Goal: Task Accomplishment & Management: Use online tool/utility

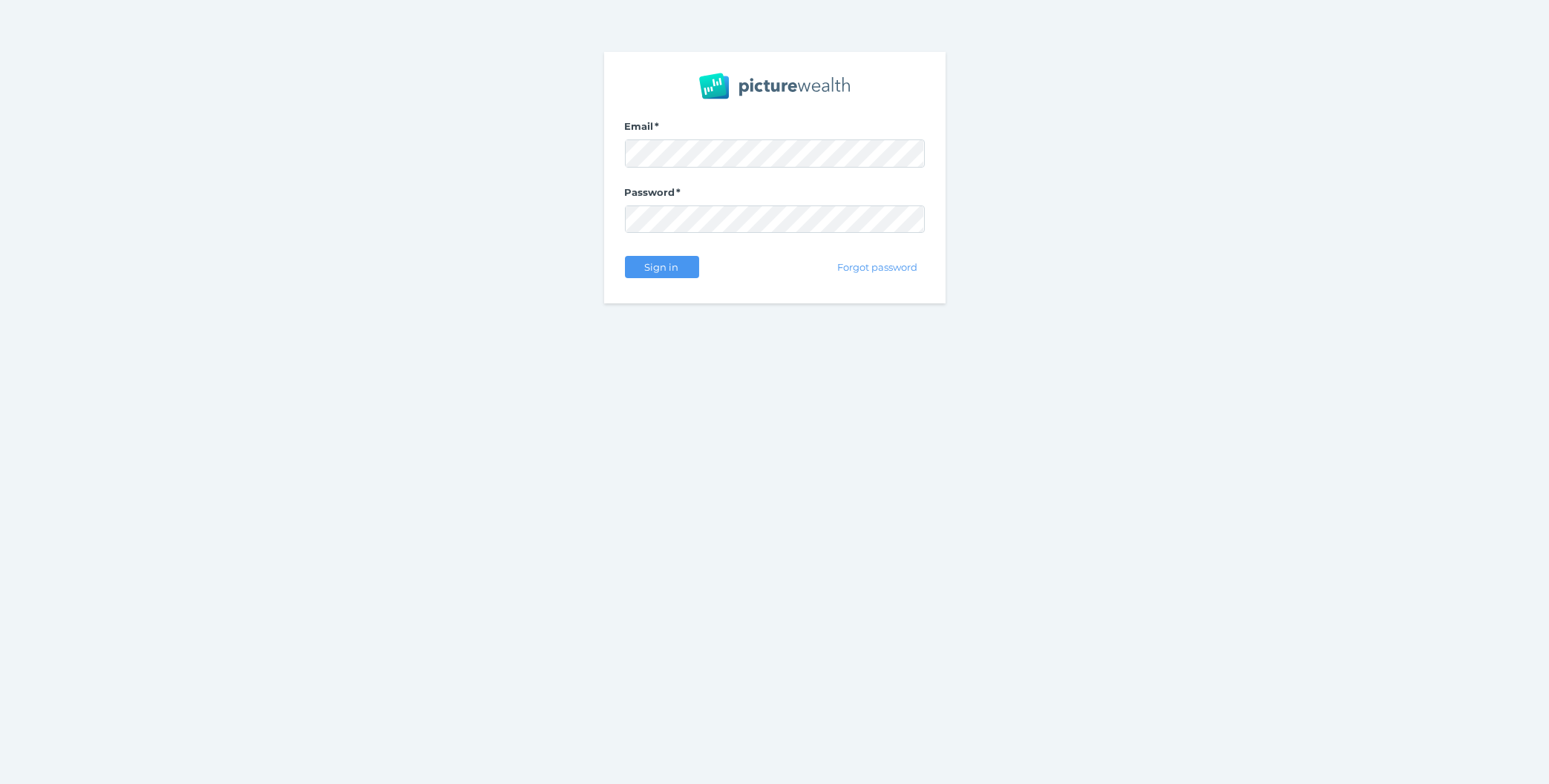
click at [654, 249] on form "Email Password Sign in Forgot password" at bounding box center [774, 201] width 300 height 162
click at [653, 271] on span "Sign in" at bounding box center [662, 266] width 47 height 12
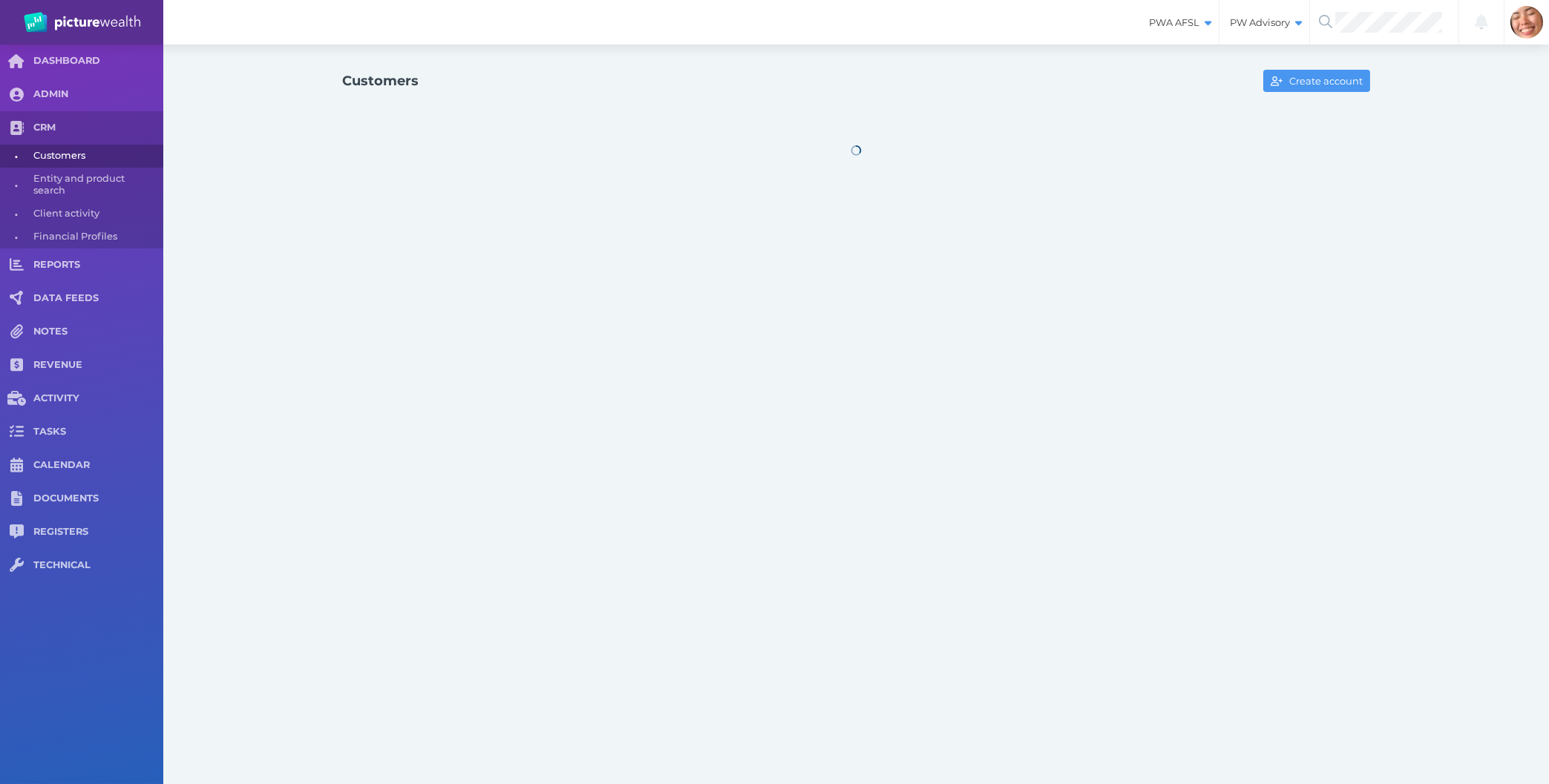
select select "25"
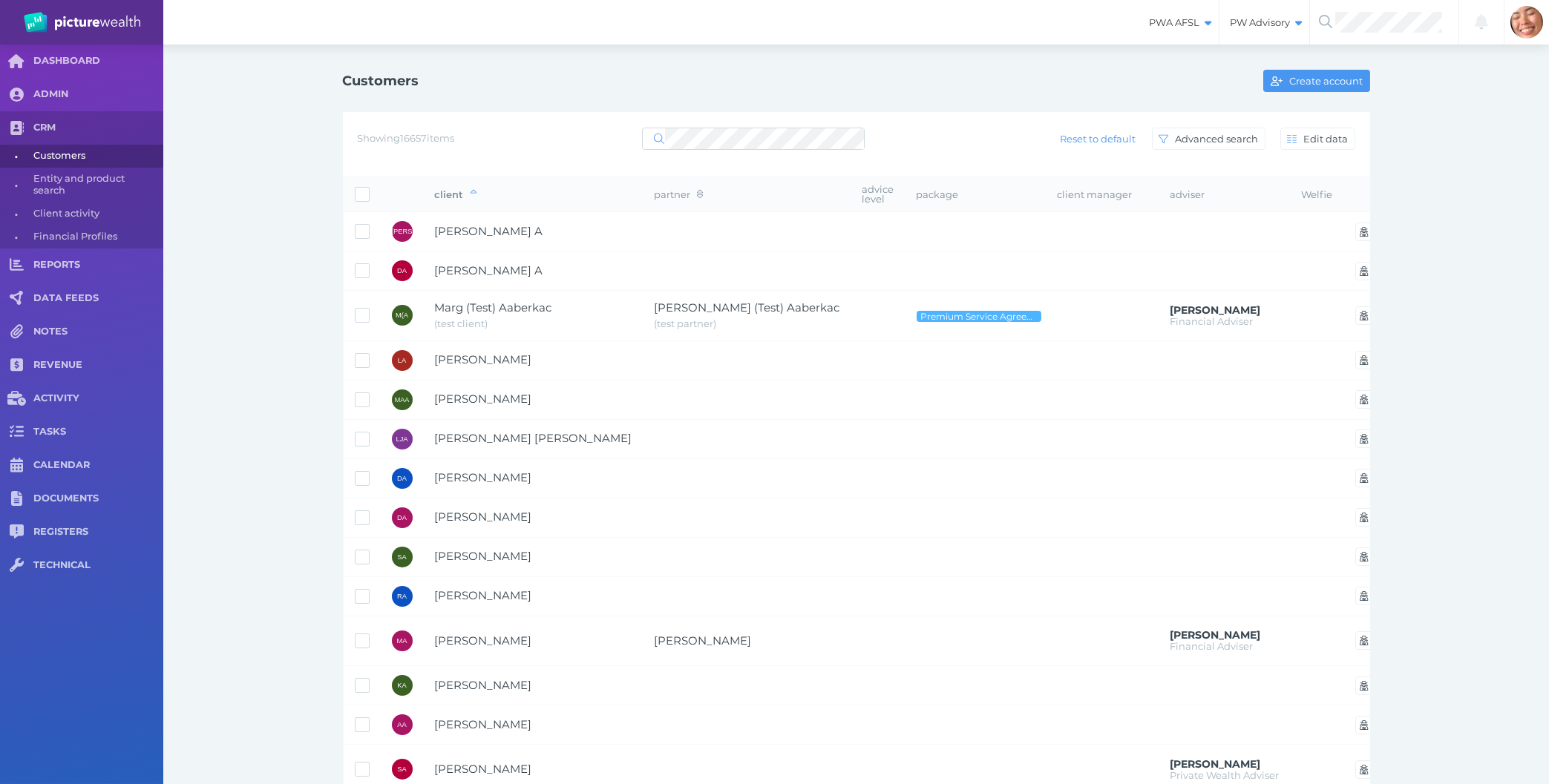
click at [218, 391] on div "Customers Create account Showing 16657 items Reset to default Advanced search E…" at bounding box center [856, 711] width 1386 height 1334
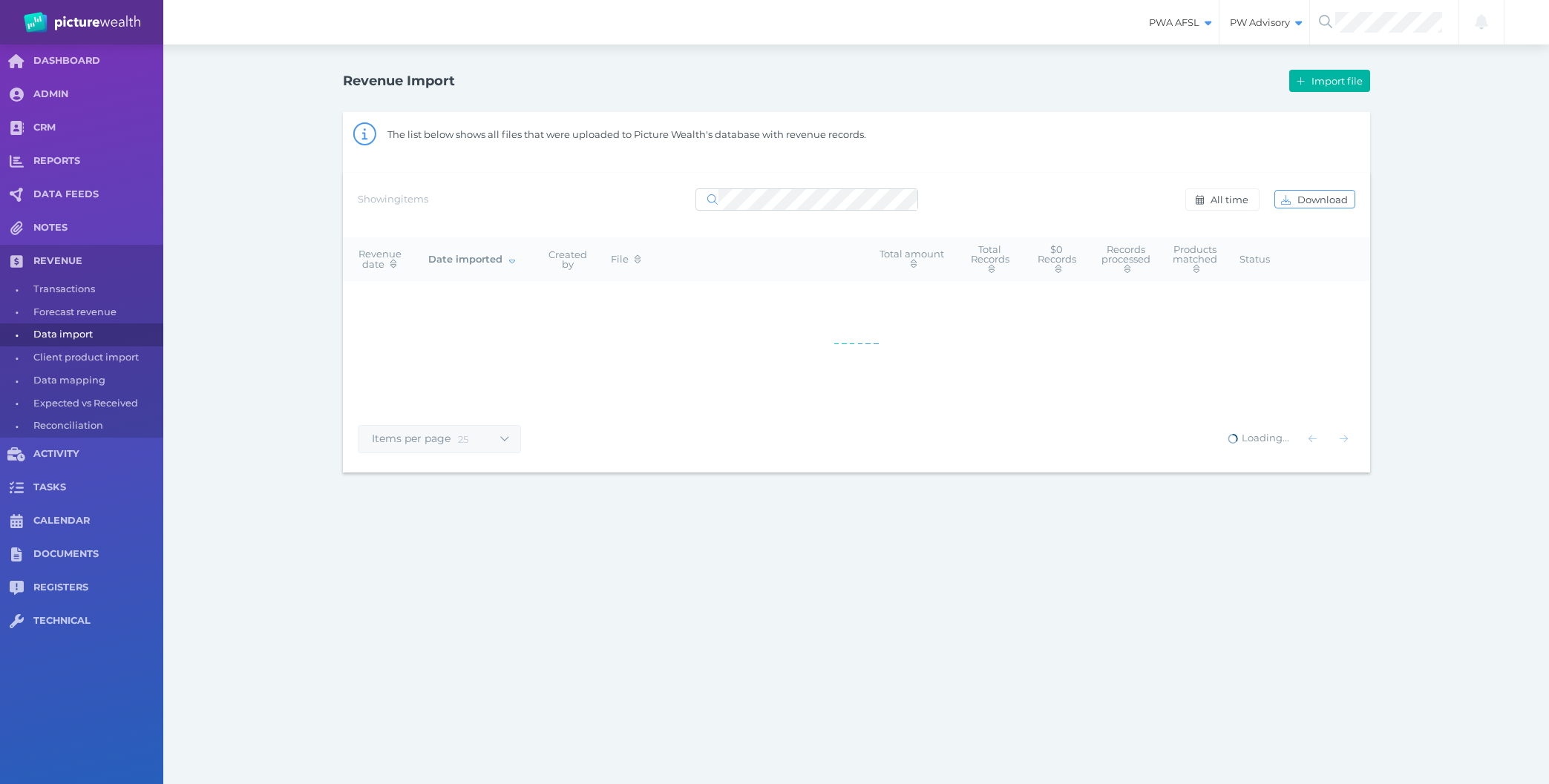
select select "25"
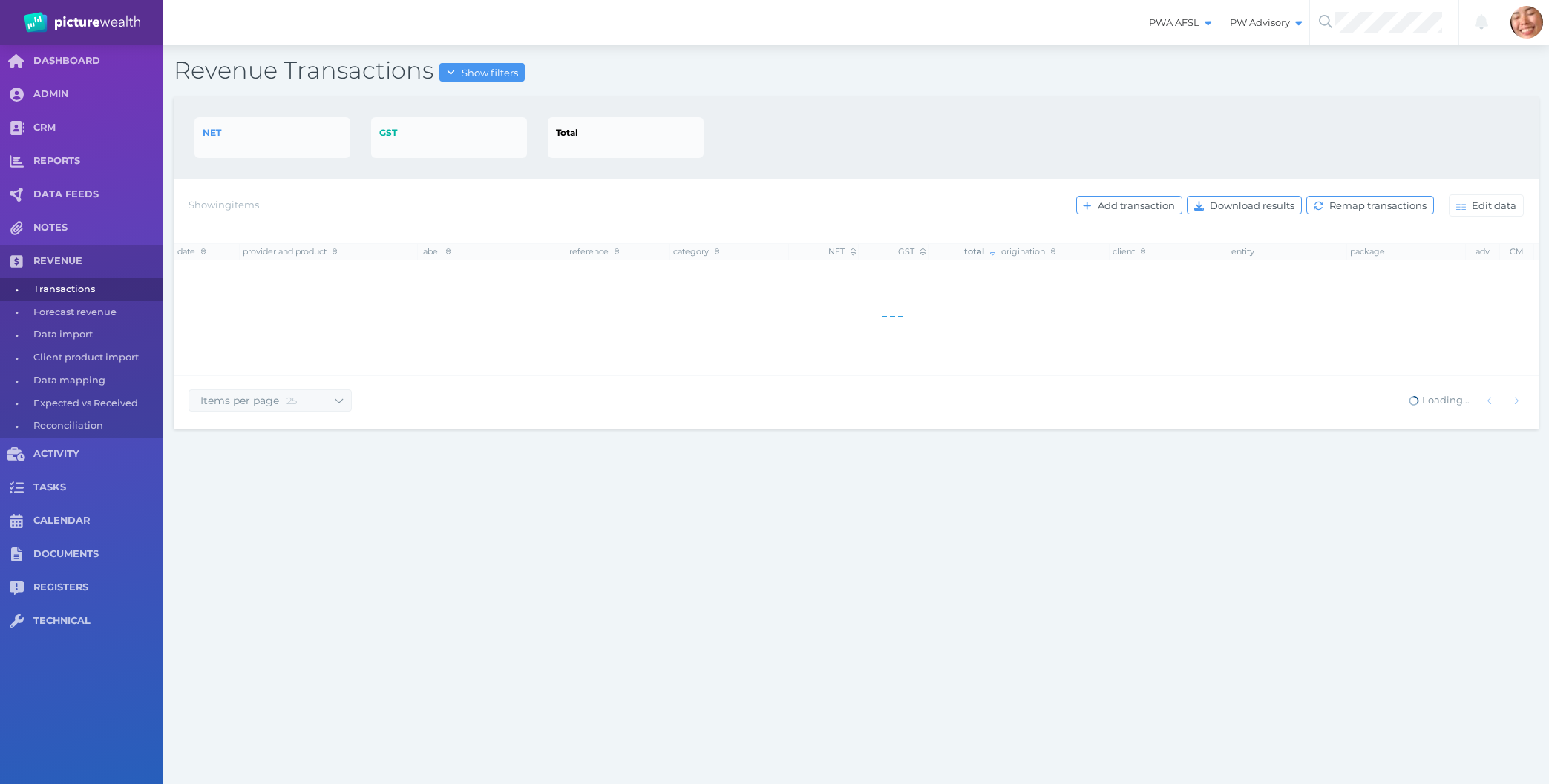
select select "25"
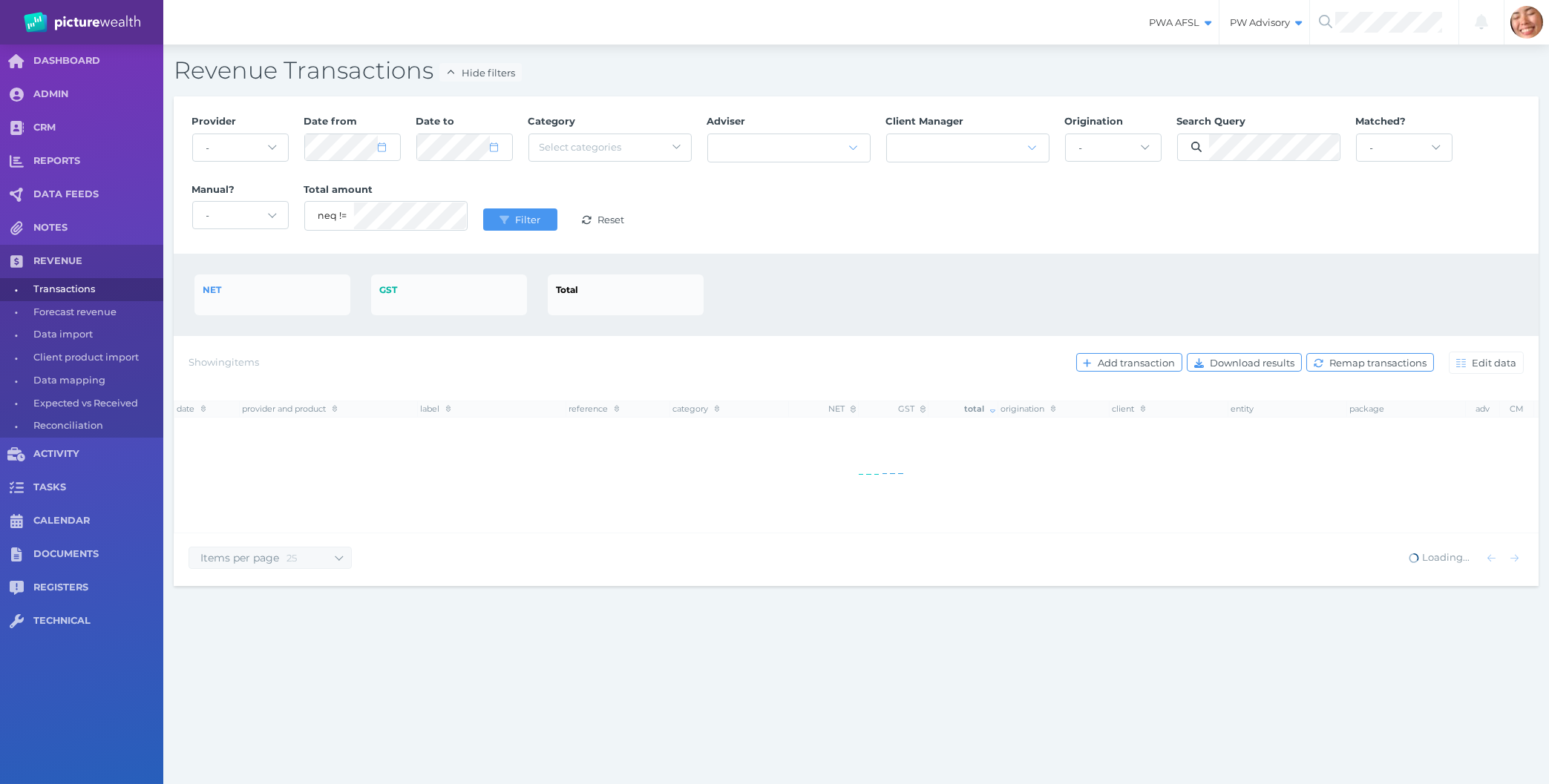
click at [1028, 141] on div "Client Manager" at bounding box center [967, 140] width 179 height 68
click at [517, 225] on span "Filter" at bounding box center [529, 219] width 34 height 12
click at [1030, 205] on div "Provider - Acuity Fee Revenue Acuity Trustee Advocate Private Wealth Pty Ltd AI…" at bounding box center [856, 175] width 1344 height 137
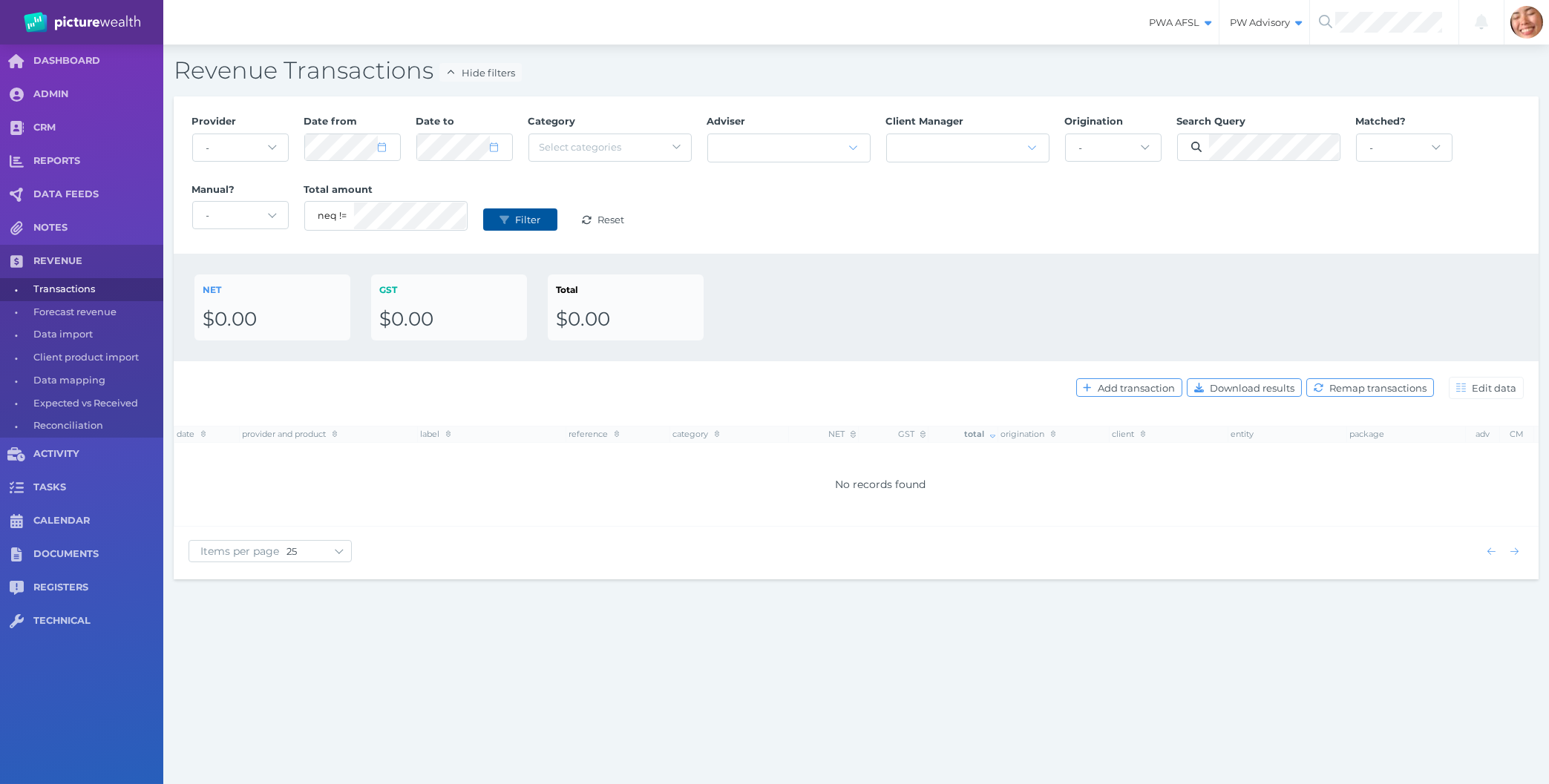
click at [513, 219] on span "Filter" at bounding box center [529, 219] width 34 height 12
click at [1095, 218] on div "Provider - Acuity Fee Revenue Acuity Trustee Advocate Private Wealth Pty Ltd AI…" at bounding box center [856, 175] width 1344 height 137
